Goal: Complete application form: Complete application form

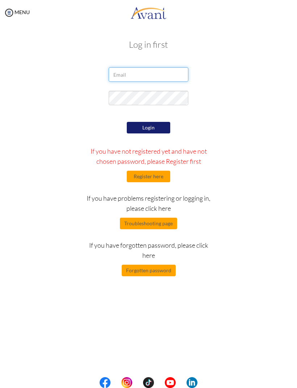
type input "[EMAIL_ADDRESS][DOMAIN_NAME]"
click at [140, 128] on button "Login" at bounding box center [148, 128] width 43 height 12
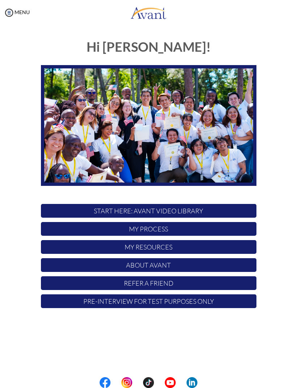
click at [97, 227] on p "My Process" at bounding box center [148, 229] width 215 height 14
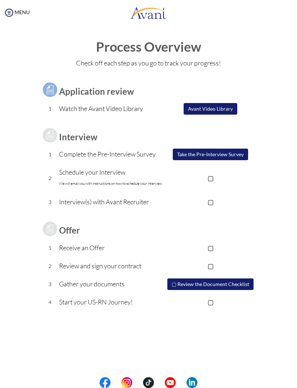
click at [228, 107] on button "Avant Video Library" at bounding box center [210, 109] width 54 height 12
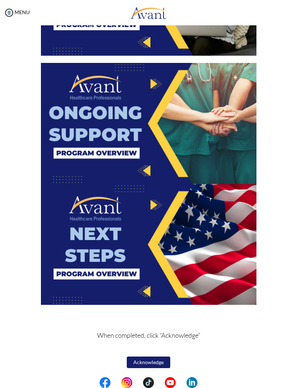
scroll to position [1017, 0]
click at [143, 361] on button "Acknowledge" at bounding box center [148, 363] width 43 height 12
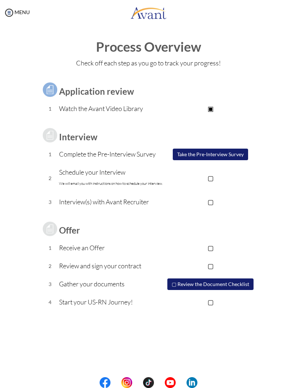
click at [242, 152] on button "Take the Pre-Interview Survey" at bounding box center [210, 155] width 75 height 12
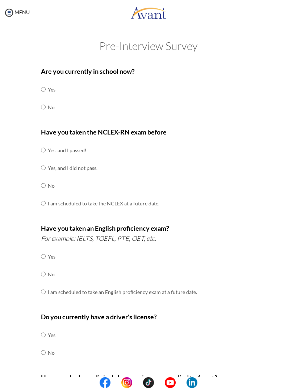
click at [45, 97] on input "radio" at bounding box center [43, 89] width 5 height 14
radio input "true"
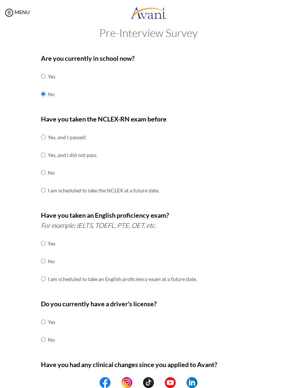
scroll to position [14, 0]
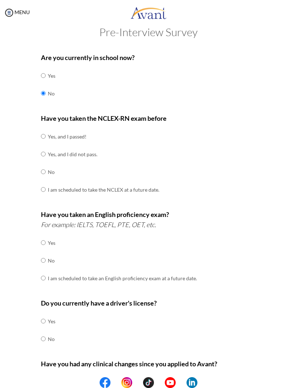
click at [44, 135] on input "radio" at bounding box center [43, 136] width 5 height 14
radio input "true"
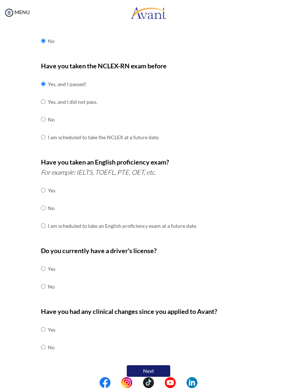
scroll to position [65, 0]
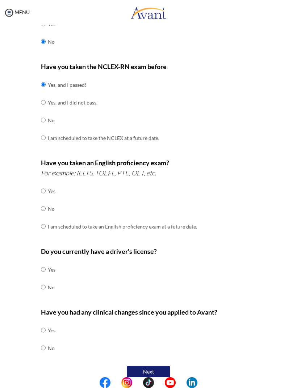
click at [43, 198] on input "radio" at bounding box center [43, 191] width 5 height 14
radio input "true"
click at [43, 262] on input "radio" at bounding box center [43, 269] width 5 height 14
radio input "true"
click at [44, 338] on input "radio" at bounding box center [43, 330] width 5 height 14
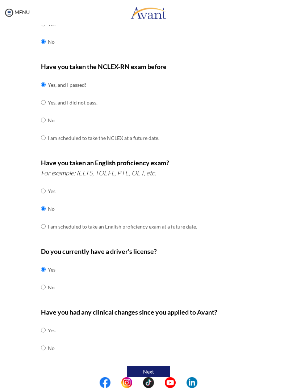
radio input "true"
click at [136, 366] on button "Next" at bounding box center [148, 372] width 43 height 12
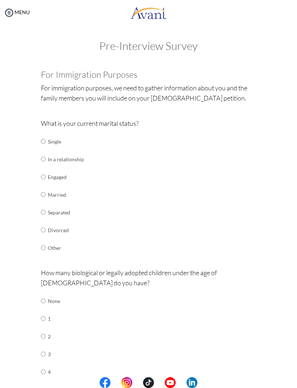
click at [46, 138] on input "radio" at bounding box center [43, 141] width 5 height 14
radio input "true"
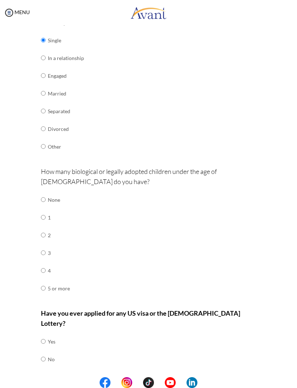
scroll to position [101, 0]
click at [46, 198] on input "radio" at bounding box center [43, 200] width 5 height 14
radio input "true"
click at [42, 338] on input "radio" at bounding box center [43, 342] width 5 height 14
radio input "true"
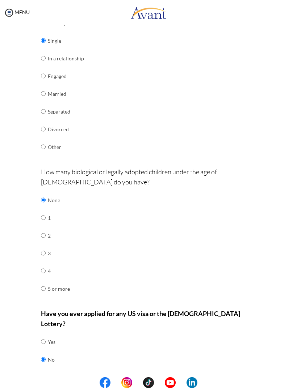
click at [167, 378] on button "Next" at bounding box center [171, 384] width 43 height 12
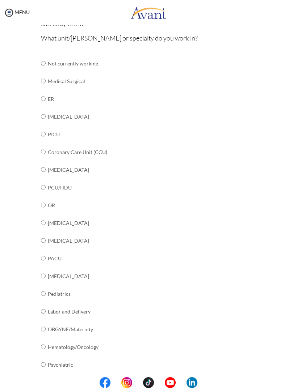
scroll to position [70, 0]
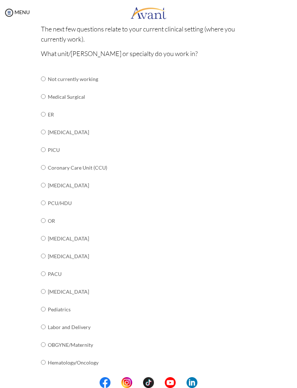
click at [43, 86] on input "radio" at bounding box center [43, 79] width 5 height 14
radio input "true"
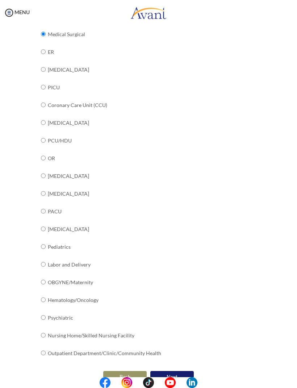
scroll to position [132, 0]
click at [168, 371] on button "Next" at bounding box center [171, 377] width 43 height 12
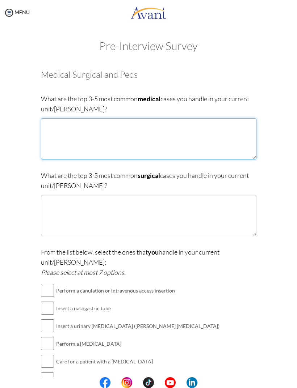
click at [71, 123] on textarea at bounding box center [148, 138] width 215 height 41
type textarea "N"
type textarea "Cardiovascular Neurological Post-operarive cardiology procdure"
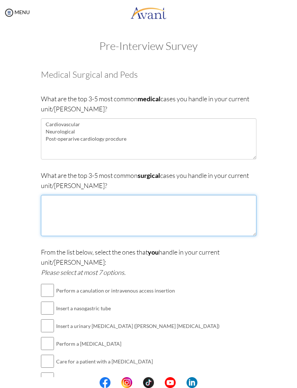
click at [70, 204] on textarea at bounding box center [148, 215] width 215 height 41
click at [188, 211] on textarea "Post- [MEDICAL_DATA] bypass graft procedure Post-" at bounding box center [148, 215] width 215 height 41
paste textarea "[MEDICAL_DATA]"
click at [194, 218] on textarea "Post- [MEDICAL_DATA] bypass graft procedure Post- [MEDICAL_DATA] Post- Video [M…" at bounding box center [148, 215] width 215 height 41
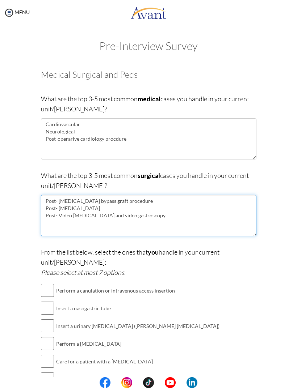
type textarea "Post- [MEDICAL_DATA] bypass graft procedure Post- [MEDICAL_DATA] Post- Video [M…"
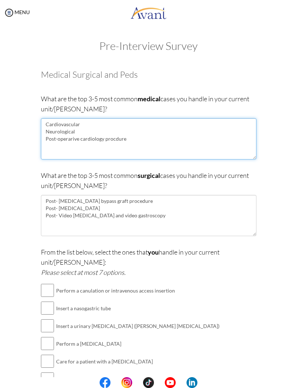
click at [132, 140] on textarea "Cardiovascular Neurological Post-operarive cardiology procdure" at bounding box center [148, 138] width 215 height 41
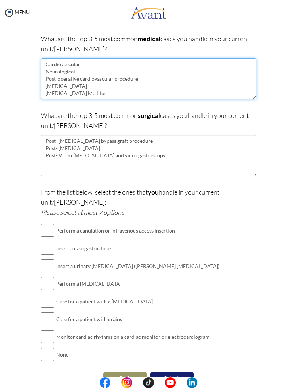
scroll to position [60, 0]
type textarea "Cardiovascular Neurological Post-operative cardiovascular procedure [MEDICAL_DA…"
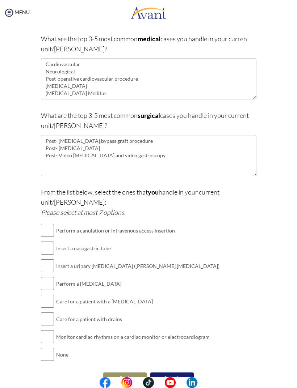
click at [45, 241] on input "checkbox" at bounding box center [47, 248] width 13 height 14
checkbox input "true"
click at [45, 259] on input "checkbox" at bounding box center [47, 266] width 13 height 14
checkbox input "true"
click at [47, 276] on input "checkbox" at bounding box center [47, 283] width 13 height 14
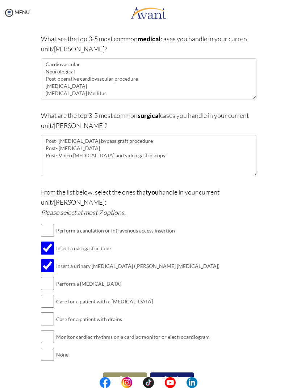
checkbox input "true"
click at [47, 312] on input "checkbox" at bounding box center [47, 319] width 13 height 14
checkbox input "true"
click at [47, 330] on input "checkbox" at bounding box center [47, 337] width 13 height 14
checkbox input "true"
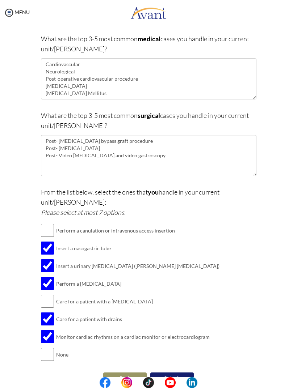
click at [52, 223] on input "checkbox" at bounding box center [47, 230] width 13 height 14
checkbox input "true"
click at [47, 294] on input "checkbox" at bounding box center [47, 301] width 13 height 14
click at [50, 294] on input "checkbox" at bounding box center [47, 301] width 13 height 14
checkbox input "false"
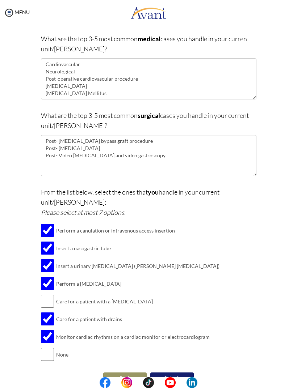
click at [173, 373] on button "Submit" at bounding box center [171, 379] width 43 height 12
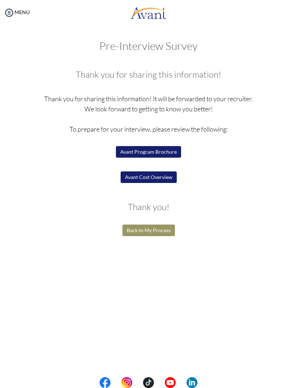
click at [135, 149] on button "Avant Program Brochure" at bounding box center [148, 152] width 65 height 12
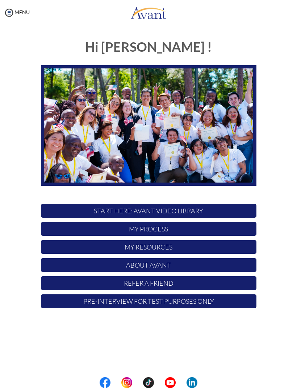
click at [119, 231] on p "My Process" at bounding box center [148, 229] width 215 height 14
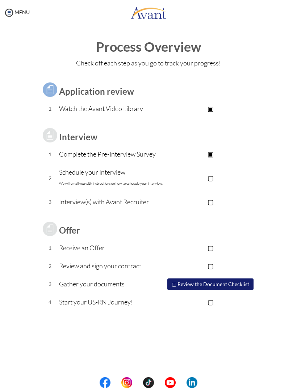
click at [208, 173] on p "▢" at bounding box center [211, 178] width 92 height 10
